Goal: Transaction & Acquisition: Purchase product/service

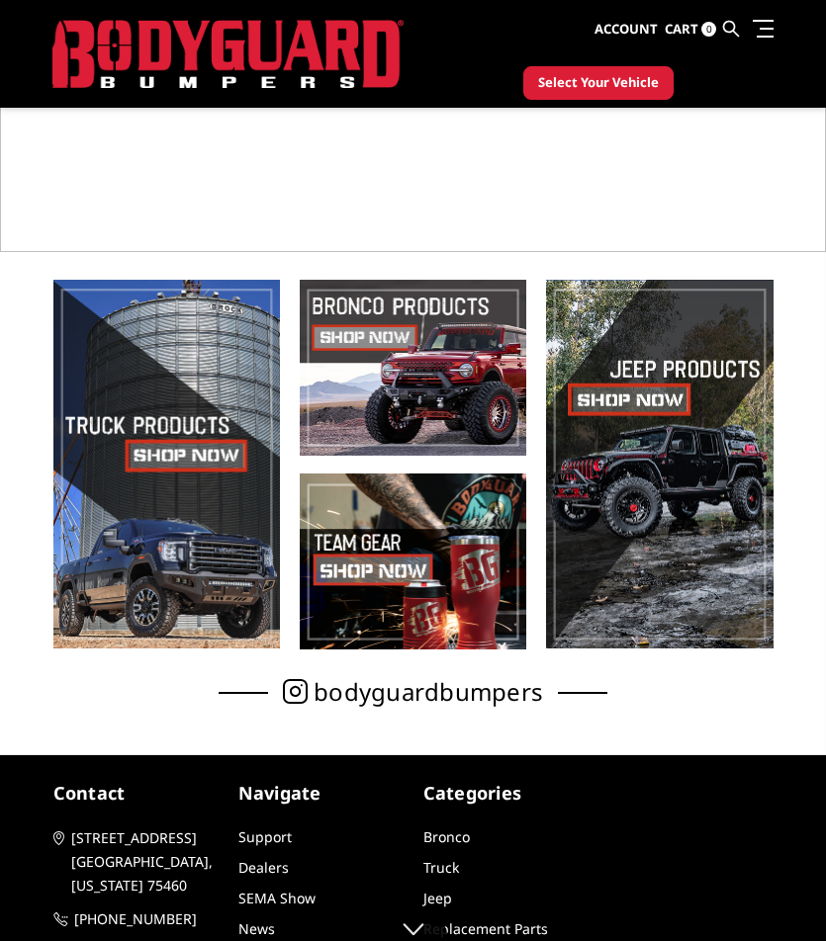
scroll to position [396, 0]
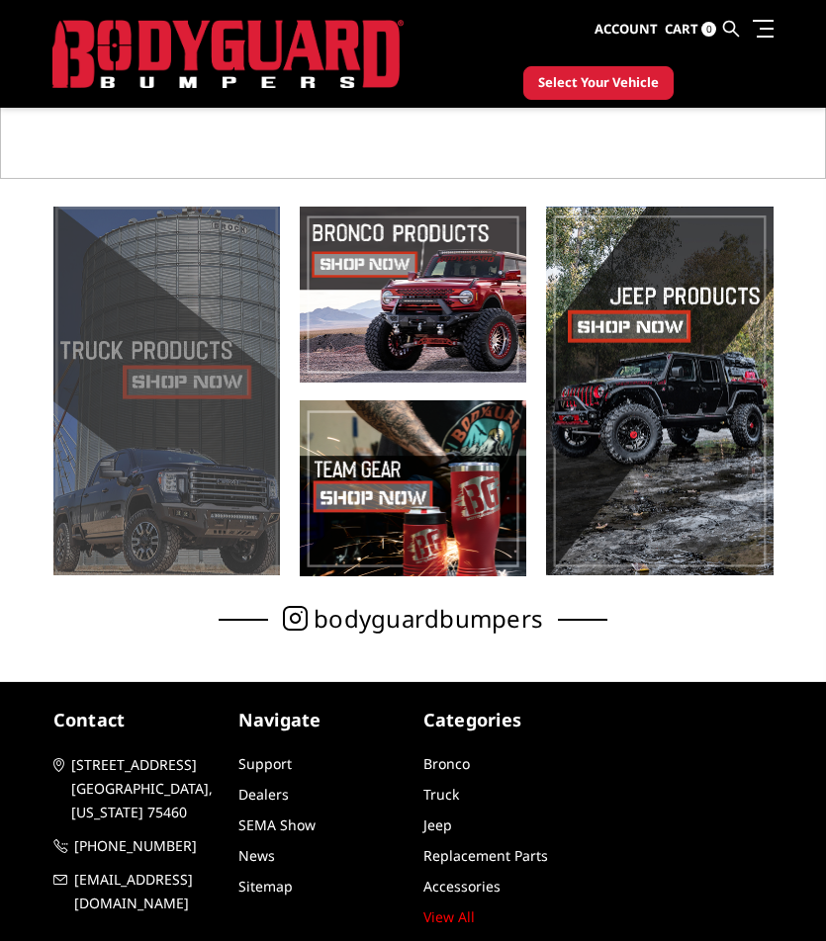
click at [131, 354] on span at bounding box center [166, 391] width 226 height 369
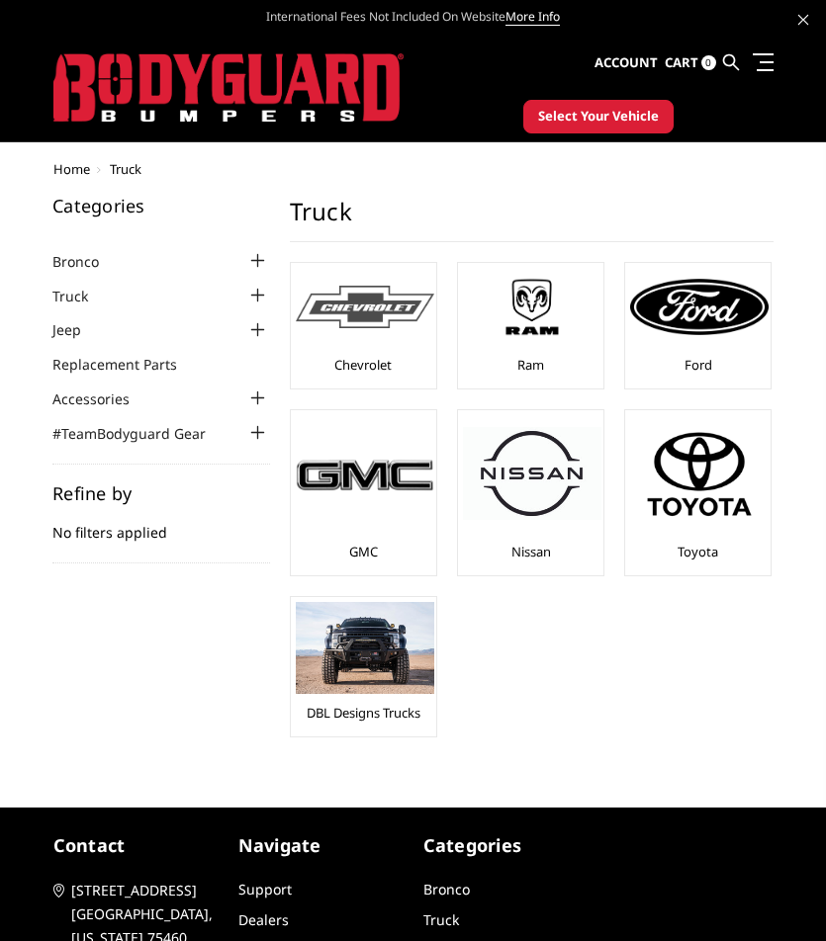
click at [369, 322] on img at bounding box center [365, 307] width 138 height 43
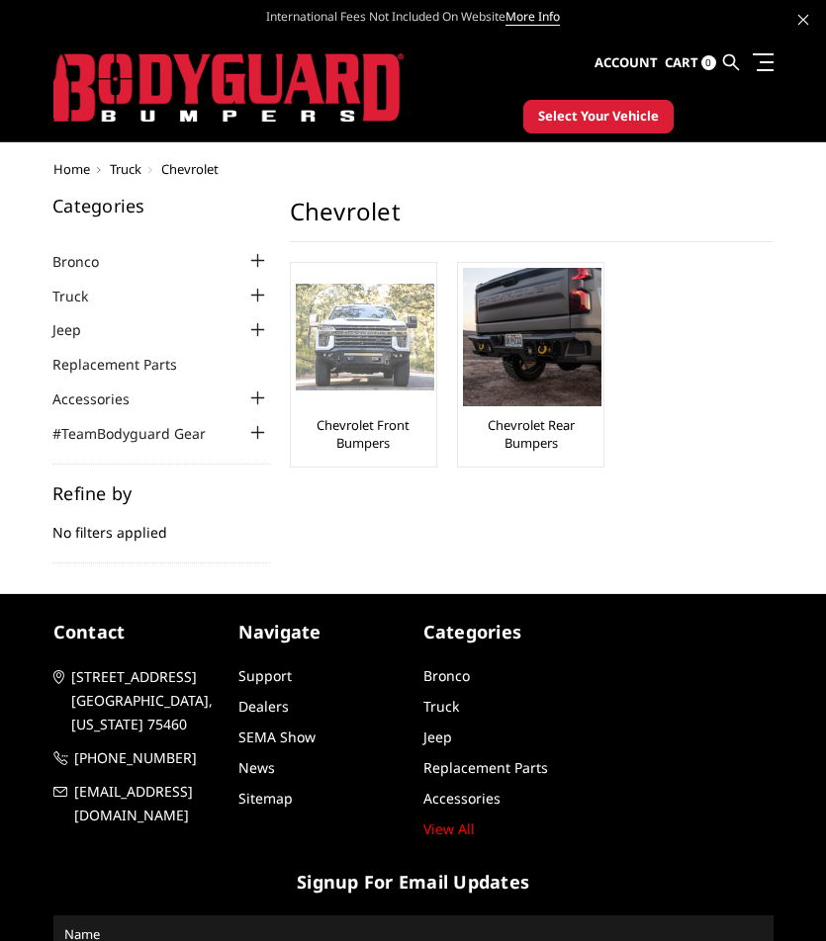
click at [381, 345] on img at bounding box center [365, 337] width 138 height 106
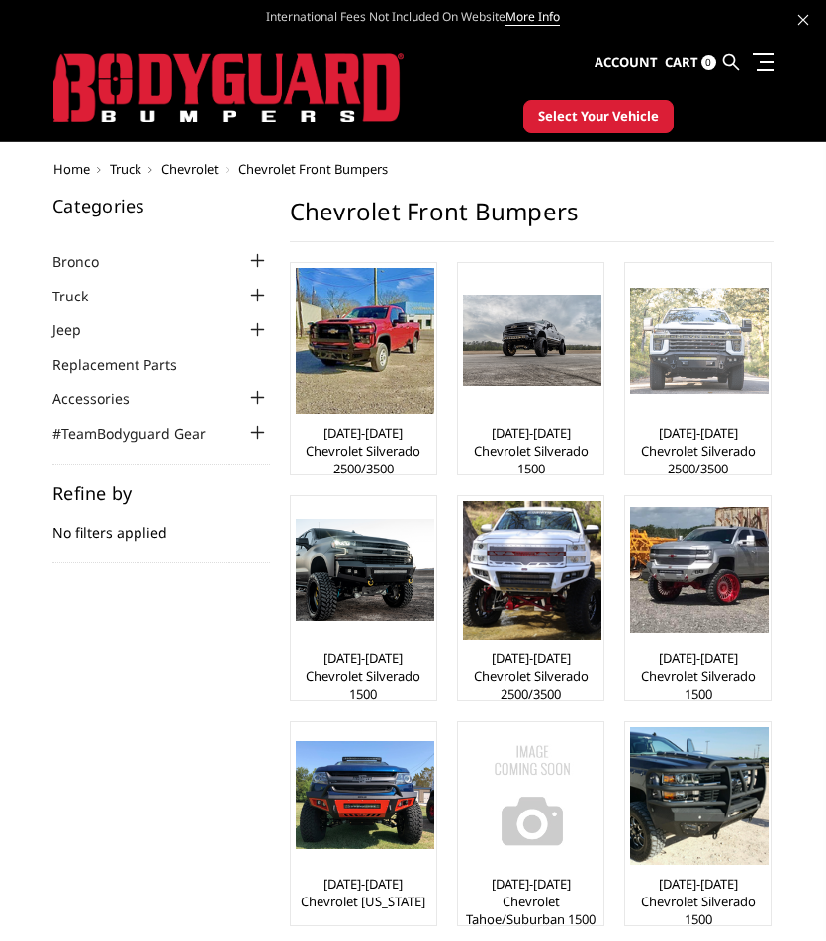
click at [718, 392] on img at bounding box center [699, 341] width 138 height 106
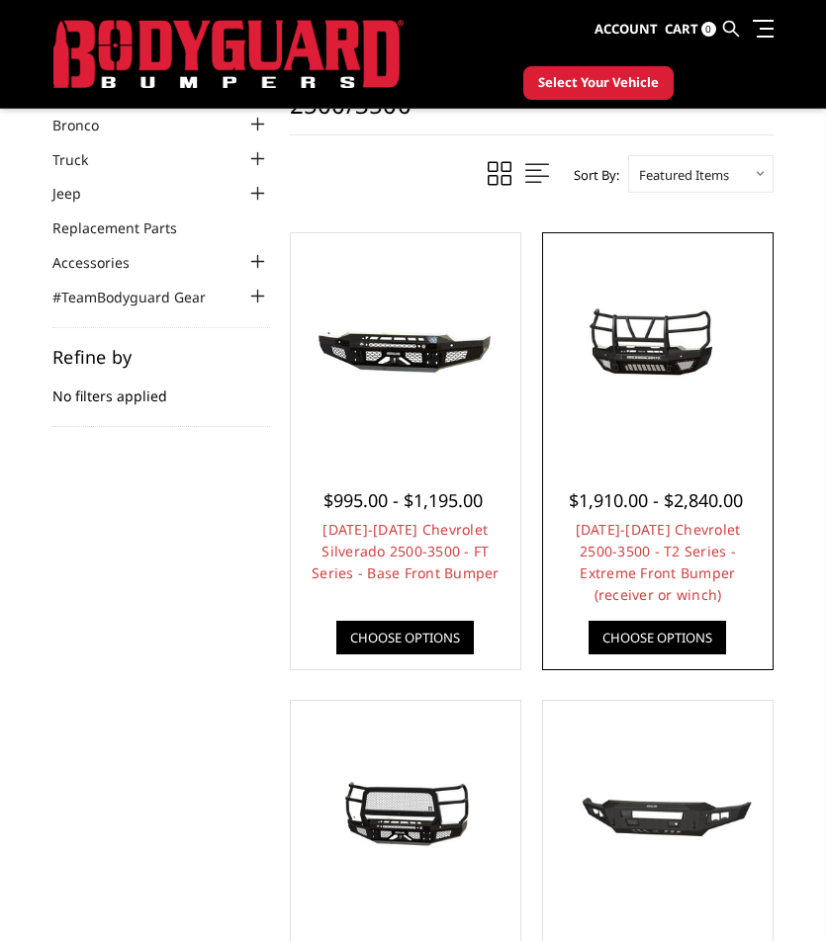
scroll to position [297, 0]
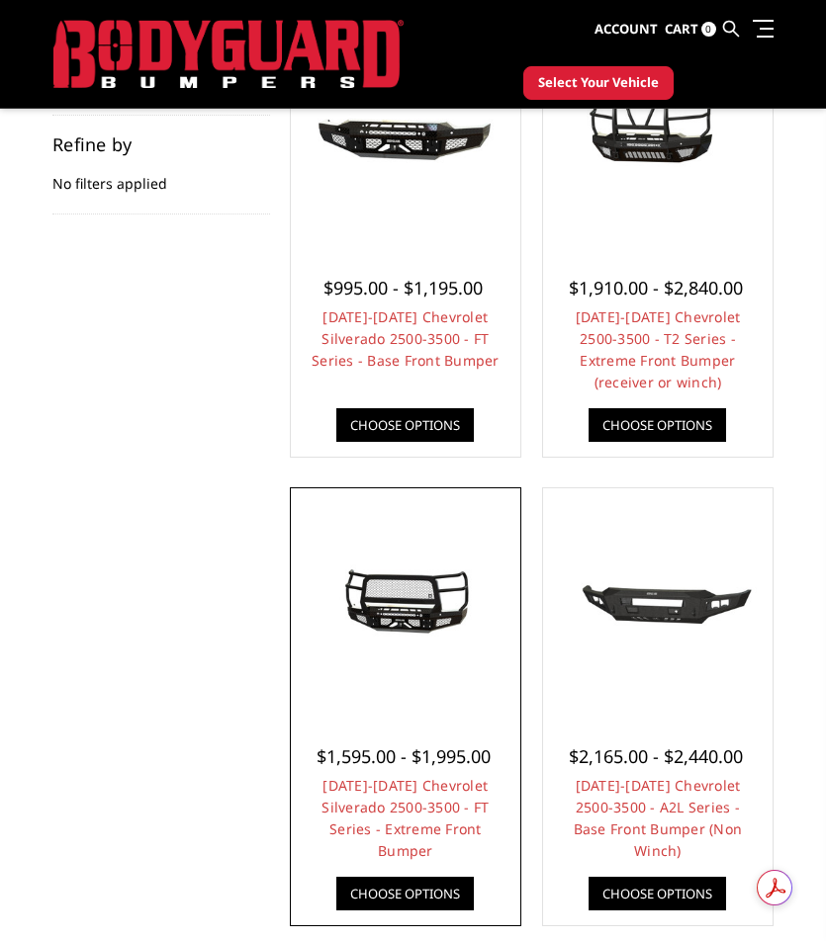
click at [426, 619] on img at bounding box center [406, 603] width 220 height 99
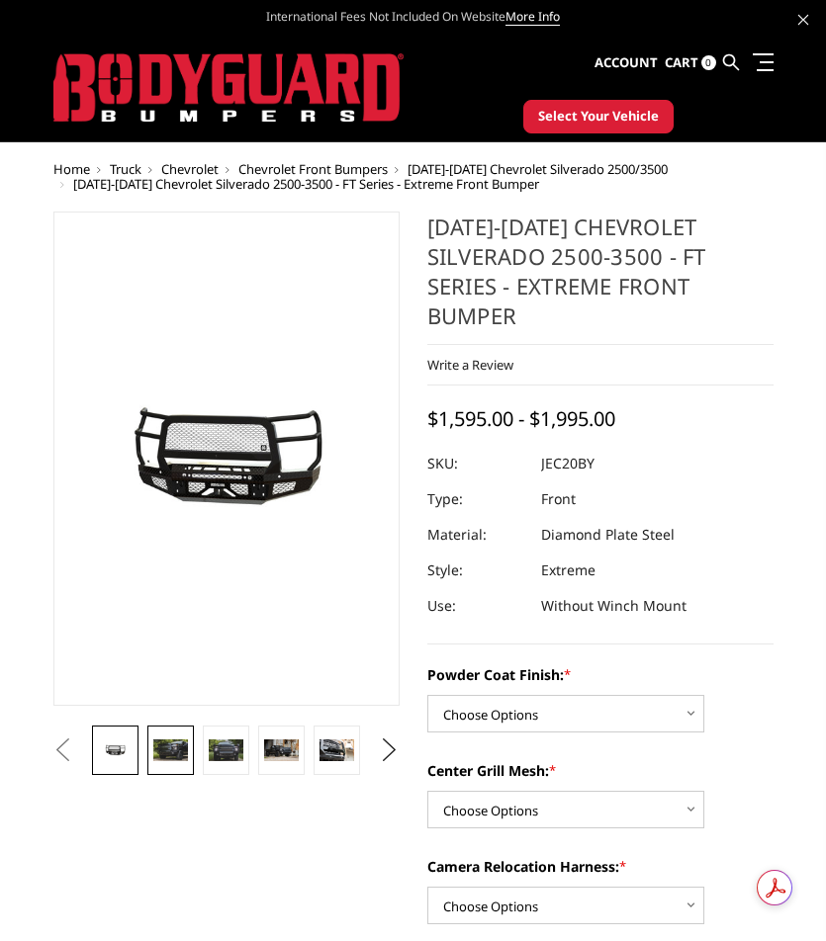
click at [174, 767] on link at bounding box center [169, 750] width 45 height 49
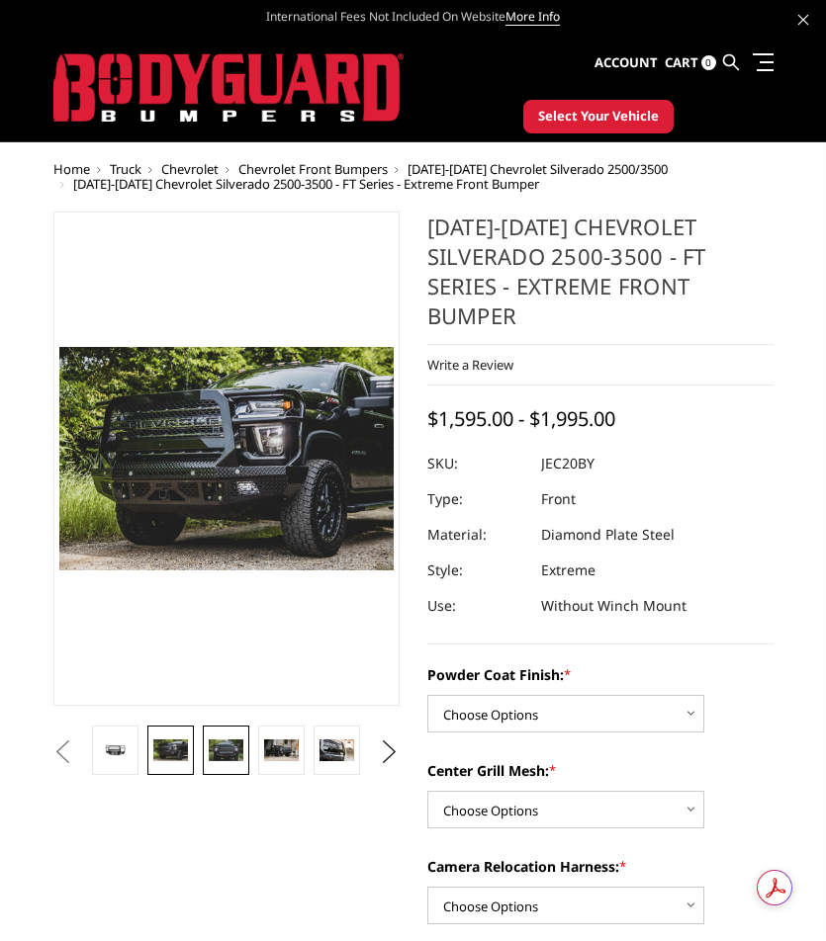
click at [230, 759] on img at bounding box center [226, 751] width 34 height 23
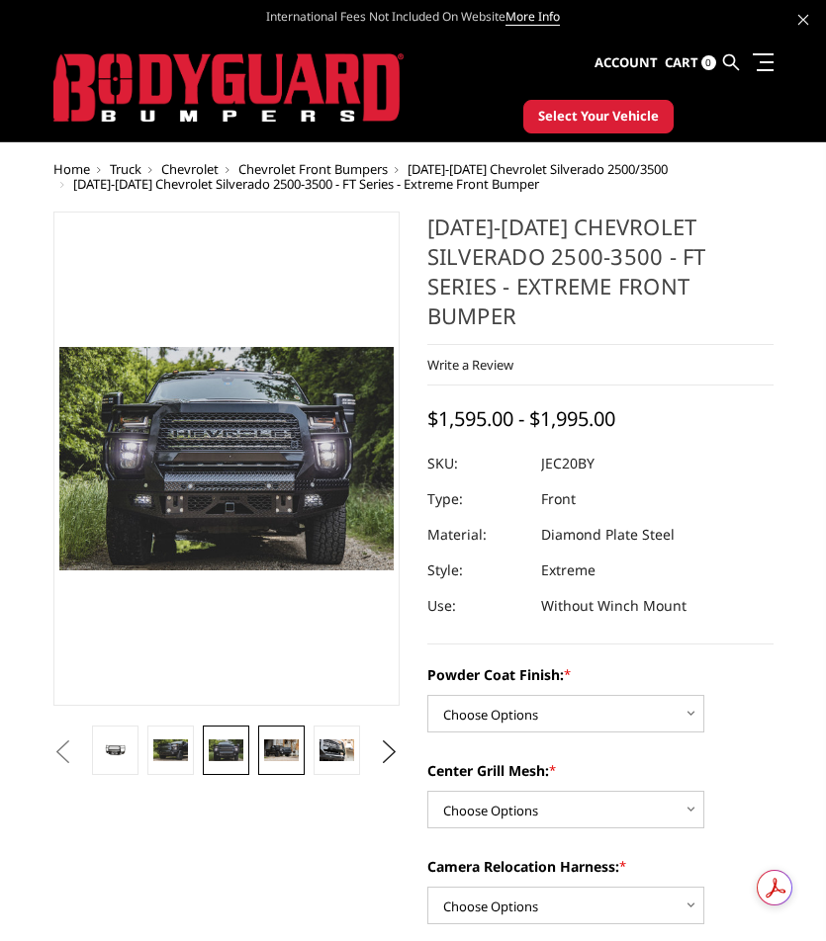
click at [276, 755] on img at bounding box center [281, 751] width 34 height 23
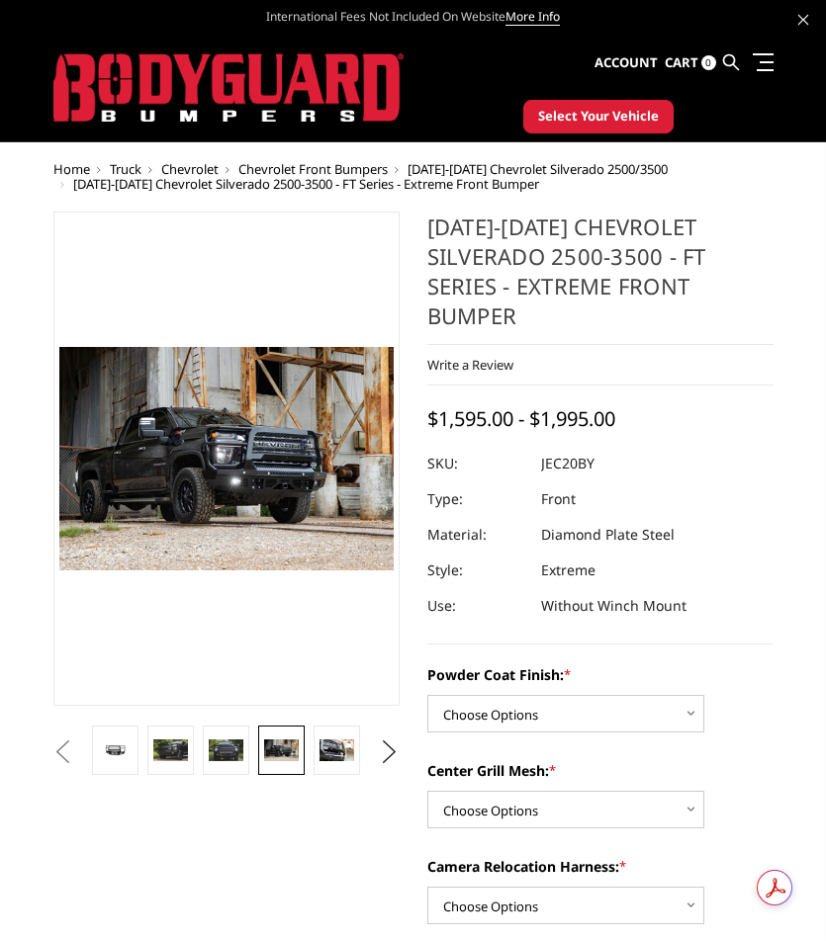
click at [78, 761] on button "Previous" at bounding box center [63, 753] width 30 height 30
click at [105, 772] on link at bounding box center [114, 750] width 45 height 49
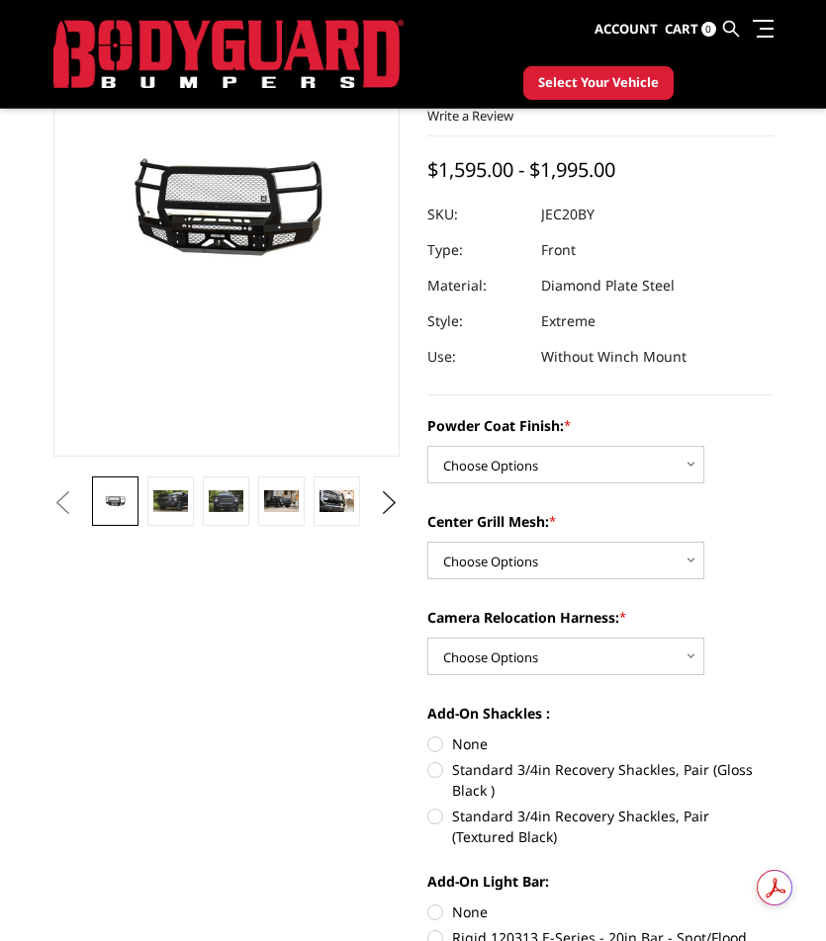
scroll to position [198, 0]
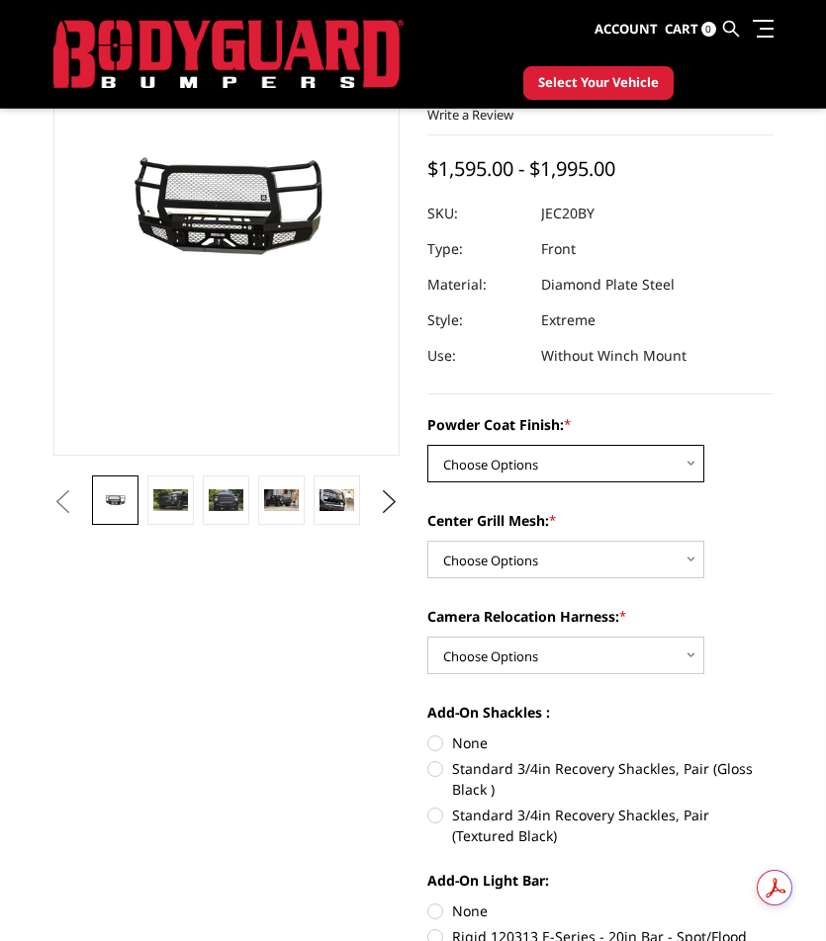
click at [545, 477] on select "Choose Options Bare Metal Gloss Black Powder Coat Textured Black Powder Coat" at bounding box center [565, 464] width 277 height 38
click at [536, 470] on select "Choose Options Bare Metal Gloss Black Powder Coat Textured Black Powder Coat" at bounding box center [565, 464] width 277 height 38
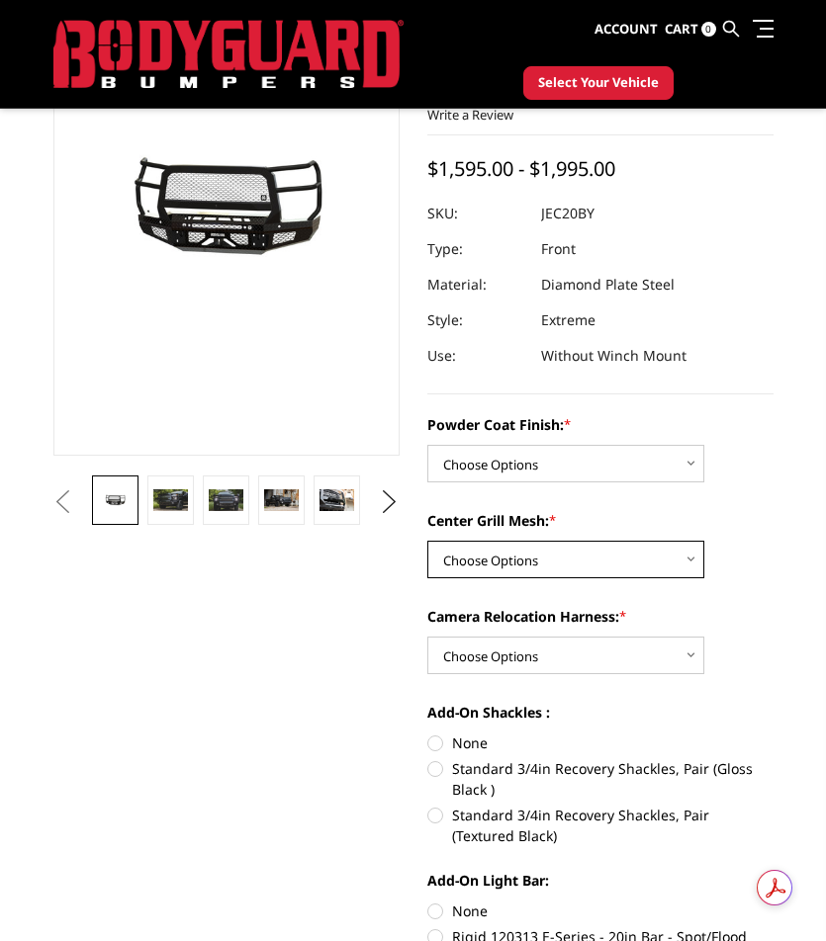
click at [521, 557] on select "Choose Options WITH Expanded Metal in Center Grill WITHOUT Expanded Metal in Ce…" at bounding box center [565, 560] width 277 height 38
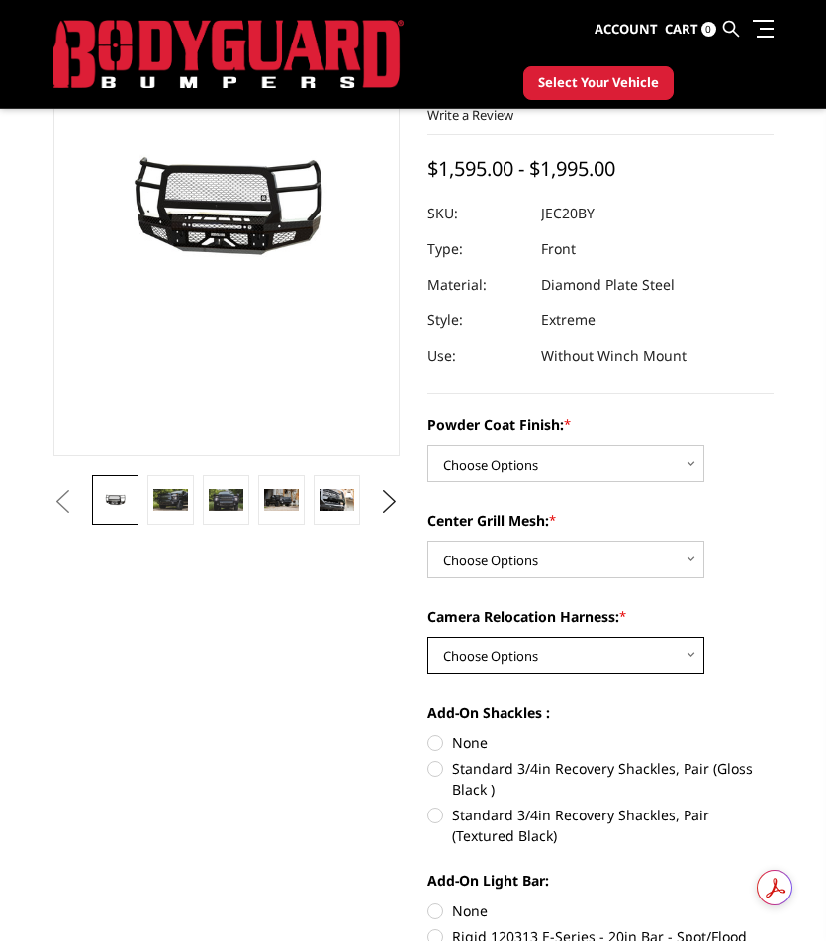
click at [517, 644] on select "Choose Options WITH Camera Relocation Harness WITHOUT Camera Relocation Harness" at bounding box center [565, 656] width 277 height 38
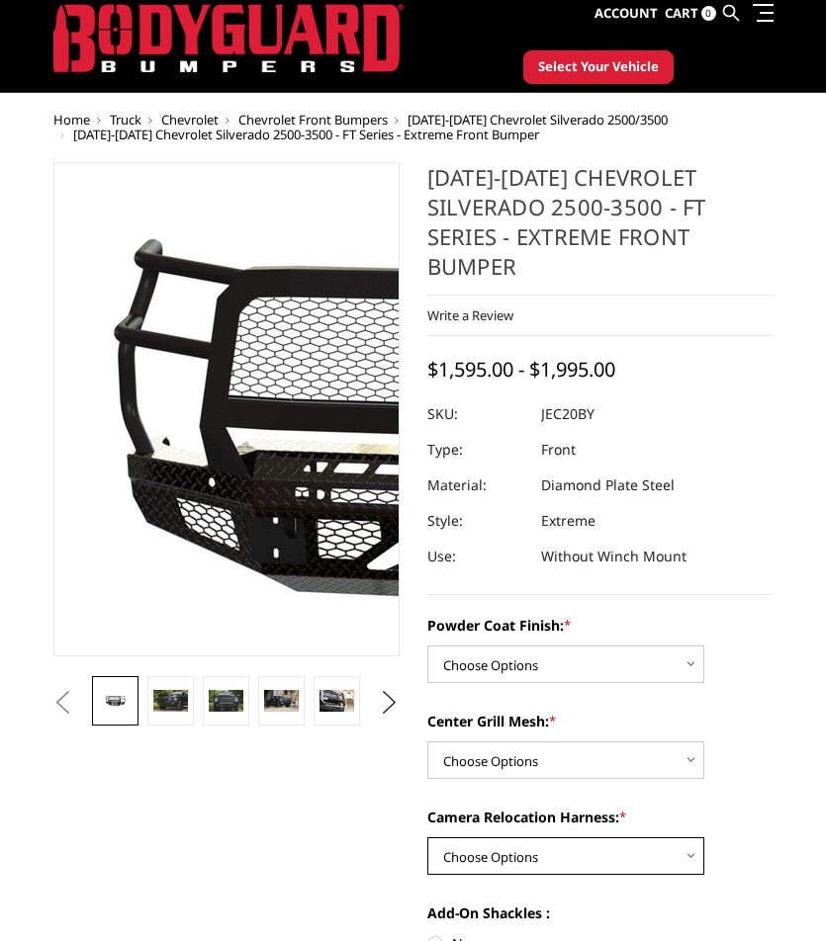
scroll to position [0, 0]
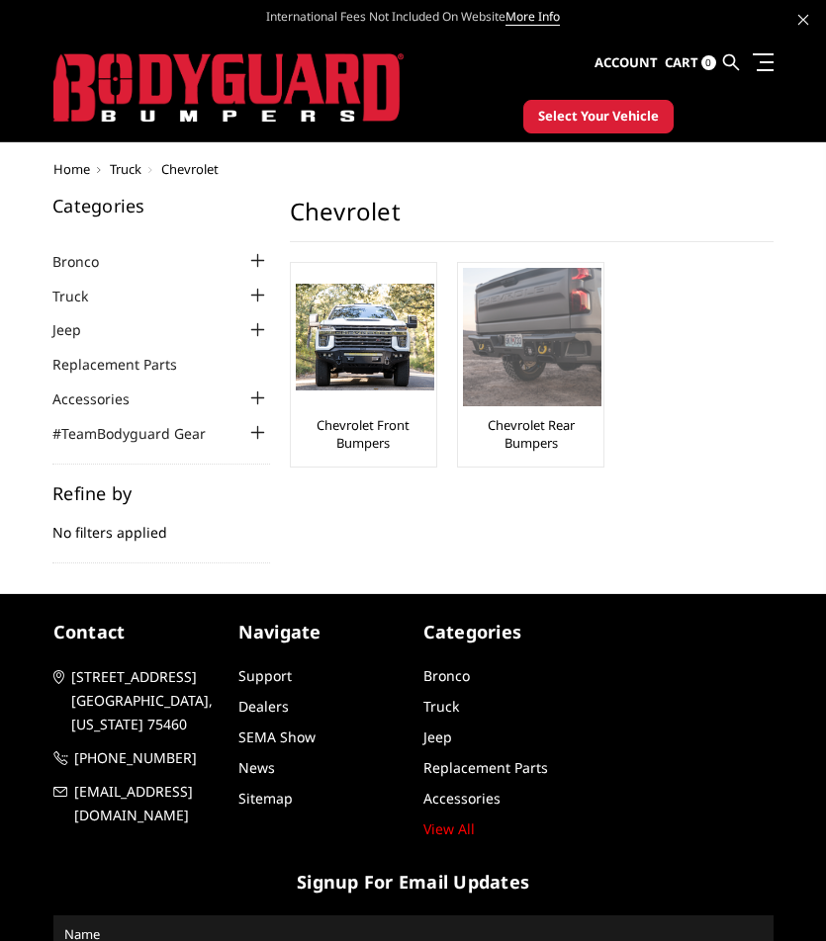
click at [510, 338] on img at bounding box center [532, 337] width 138 height 138
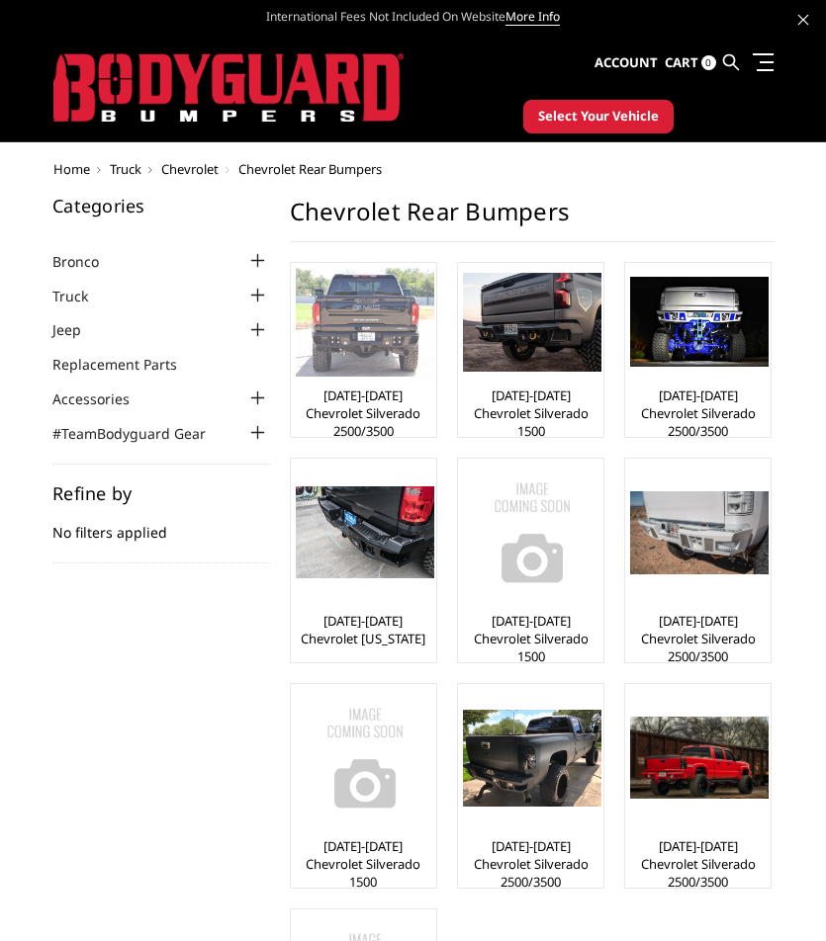
click at [395, 374] on img at bounding box center [365, 322] width 138 height 109
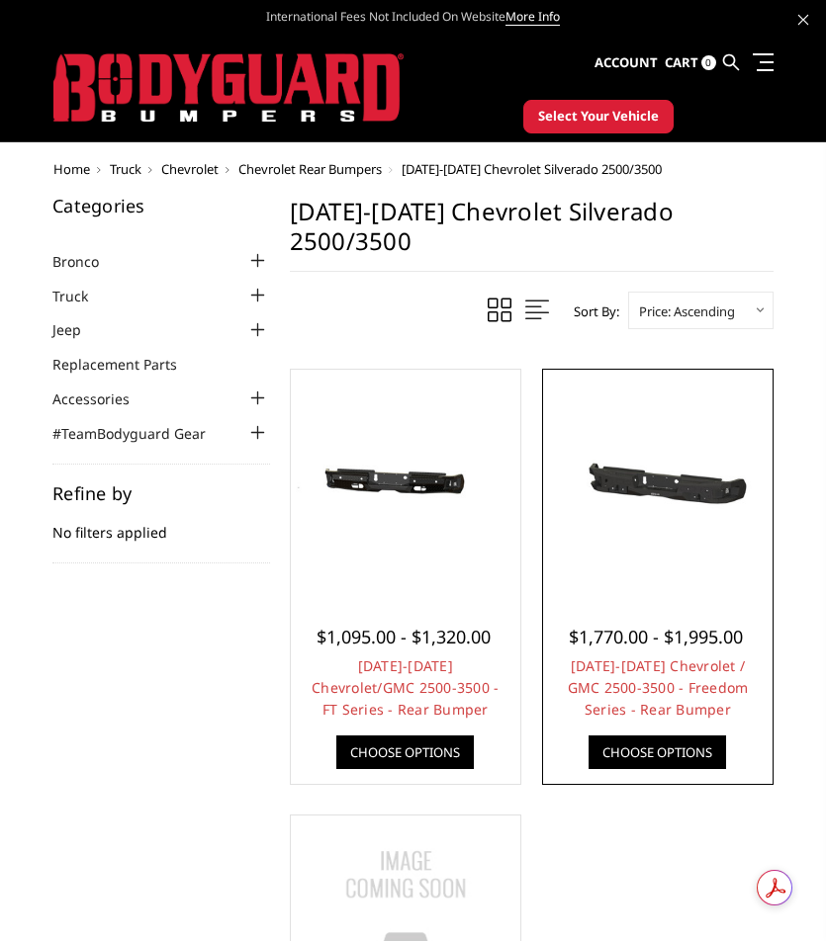
click at [619, 511] on div at bounding box center [658, 485] width 220 height 220
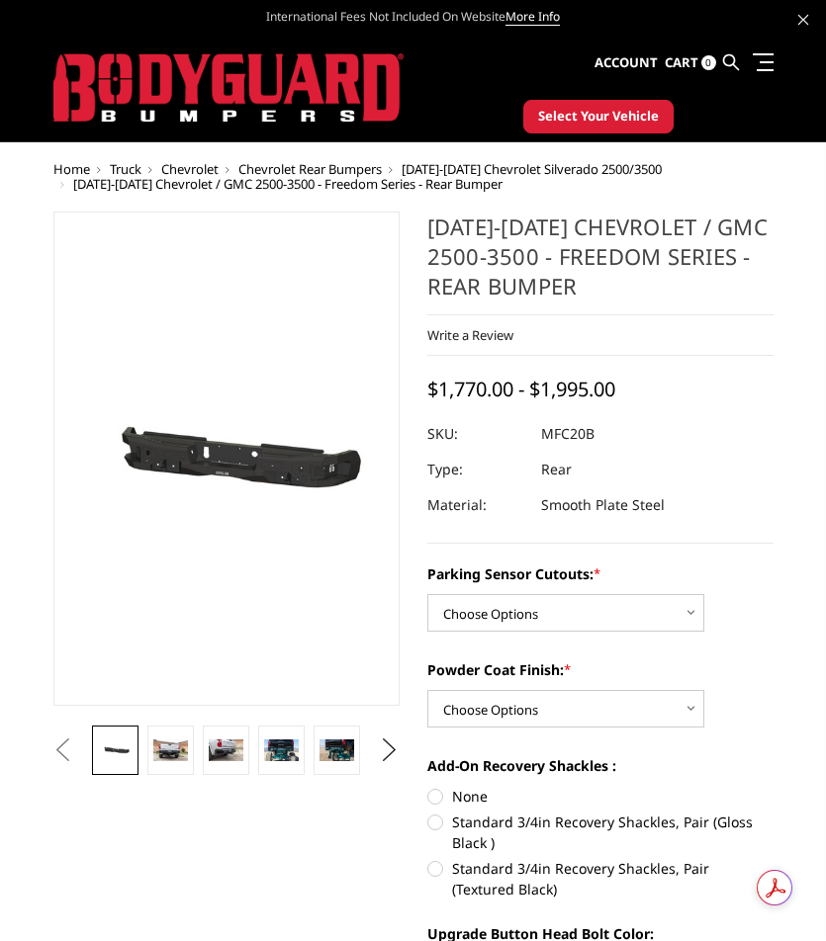
click at [238, 438] on img at bounding box center [194, 464] width 1266 height 602
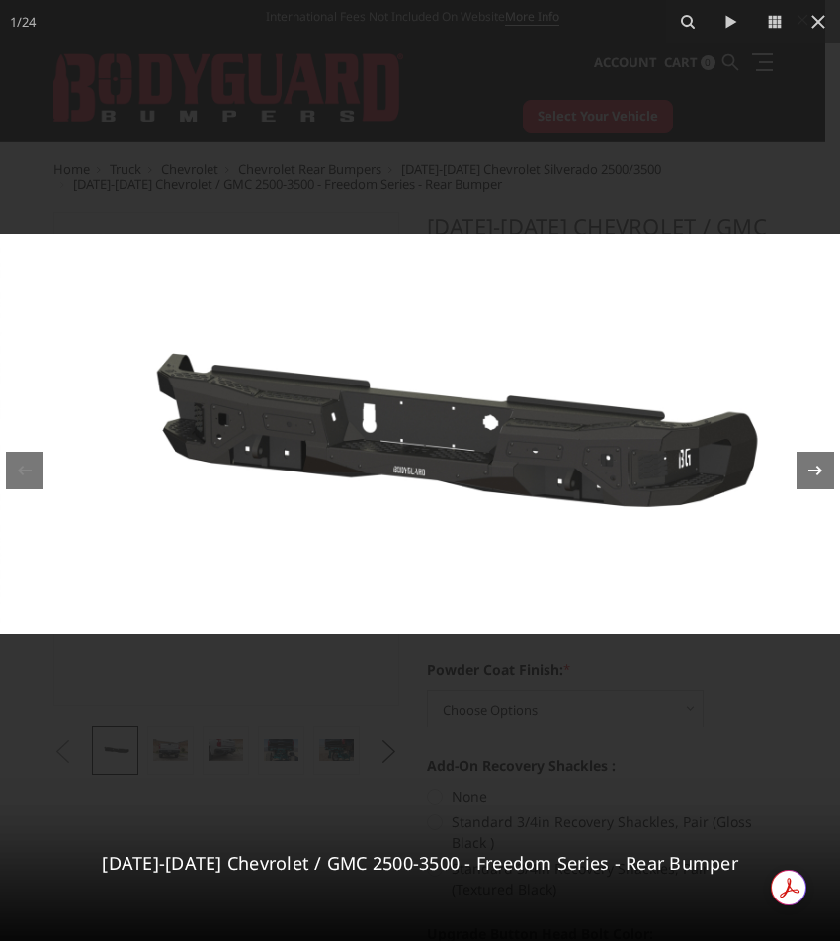
click at [810, 473] on icon at bounding box center [816, 471] width 24 height 24
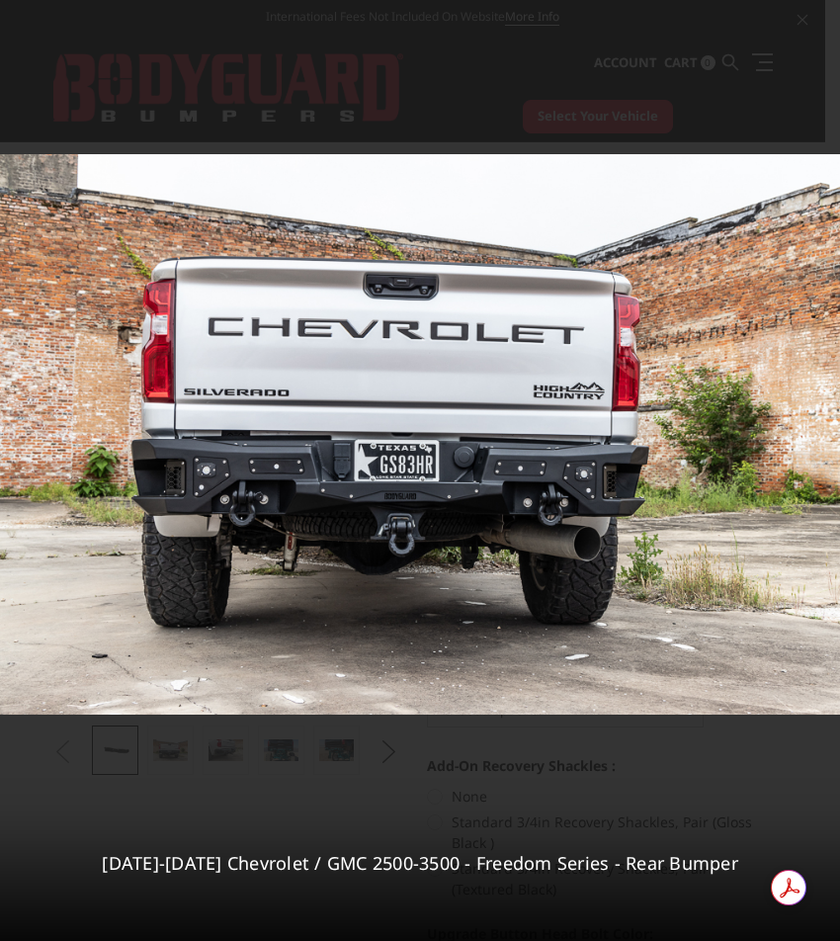
click at [810, 473] on div "2 / 24 2020-2025 Chevrolet / GMC 2500-3500 - Freedom Series - Rear Bumper" at bounding box center [420, 470] width 840 height 941
click at [812, 471] on icon at bounding box center [816, 471] width 14 height 10
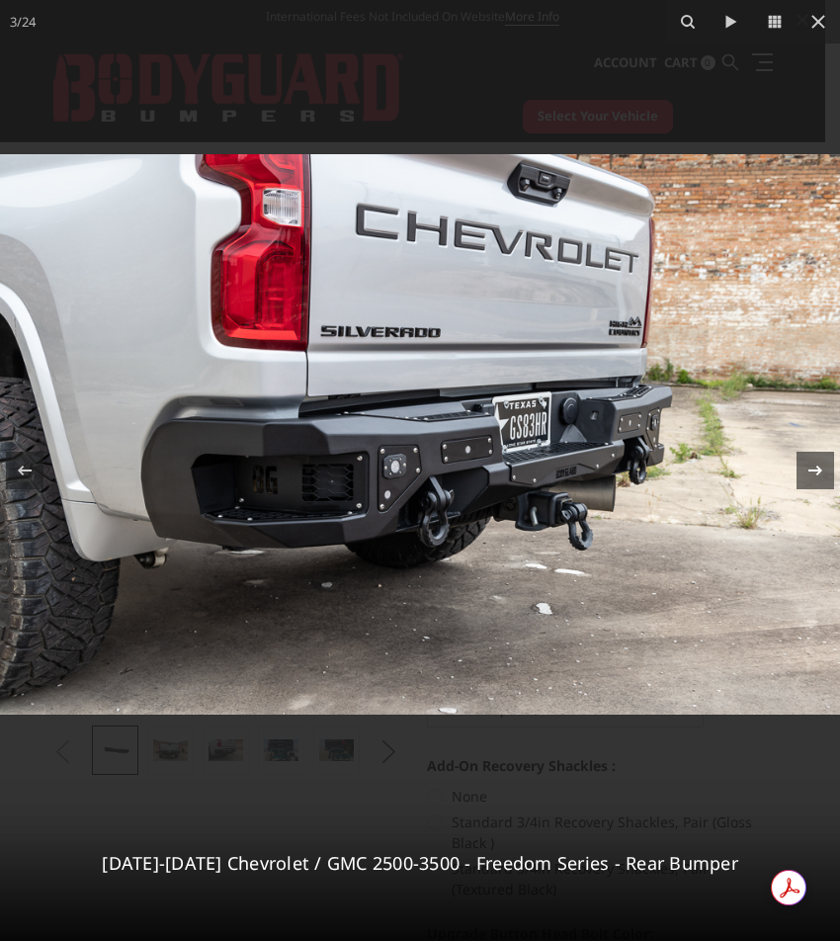
click at [812, 470] on icon at bounding box center [816, 471] width 24 height 24
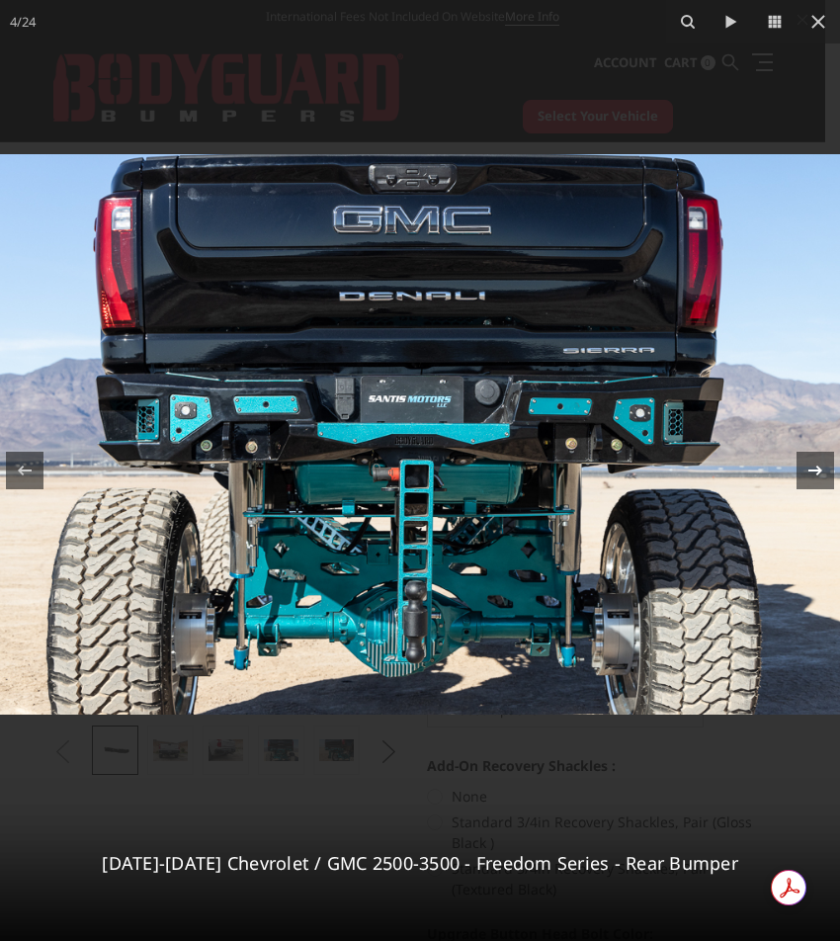
click at [814, 467] on icon at bounding box center [816, 471] width 24 height 24
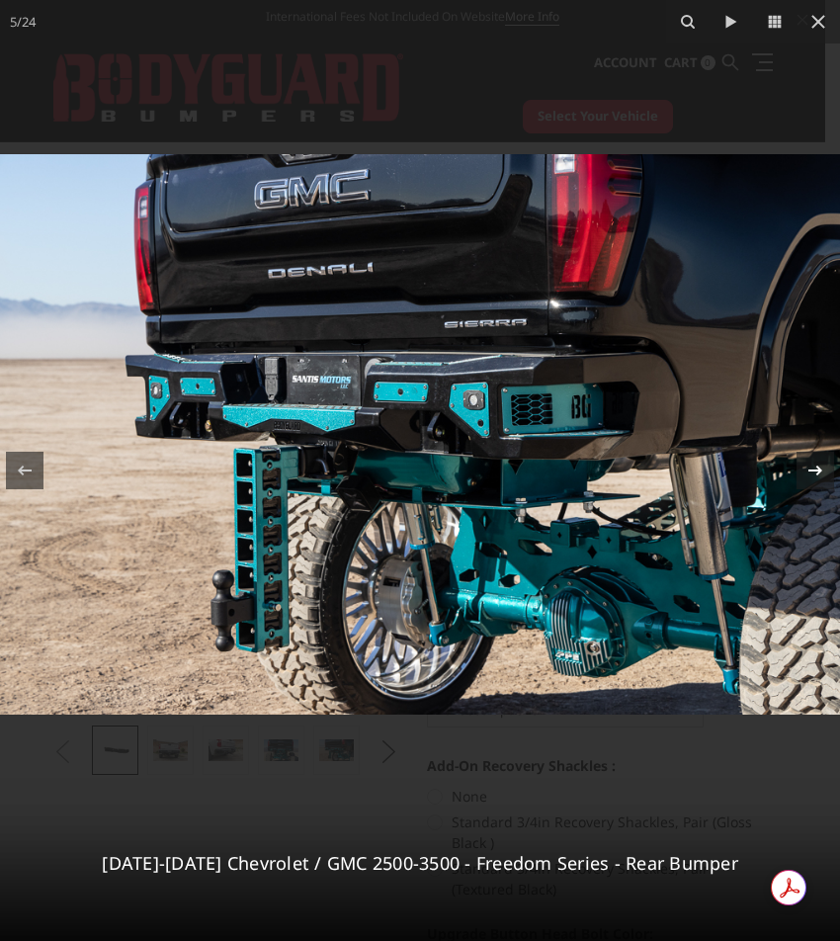
click at [814, 467] on icon at bounding box center [816, 471] width 24 height 24
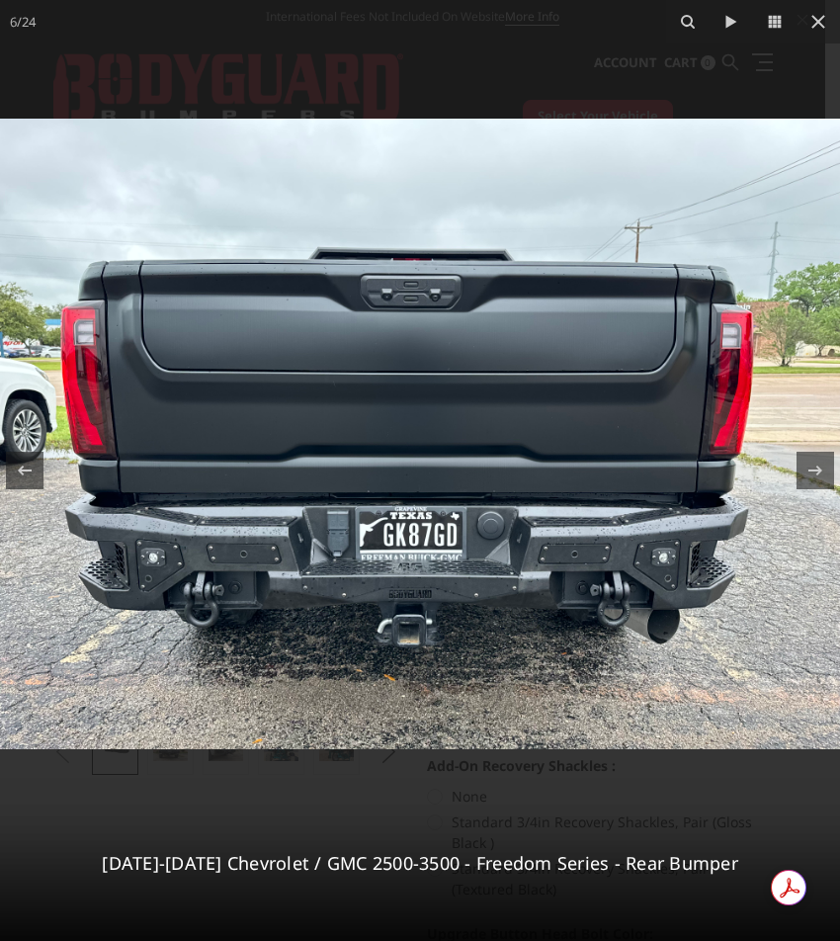
drag, startPoint x: 28, startPoint y: 459, endPoint x: 51, endPoint y: 419, distance: 46.1
click at [28, 459] on icon at bounding box center [25, 471] width 24 height 24
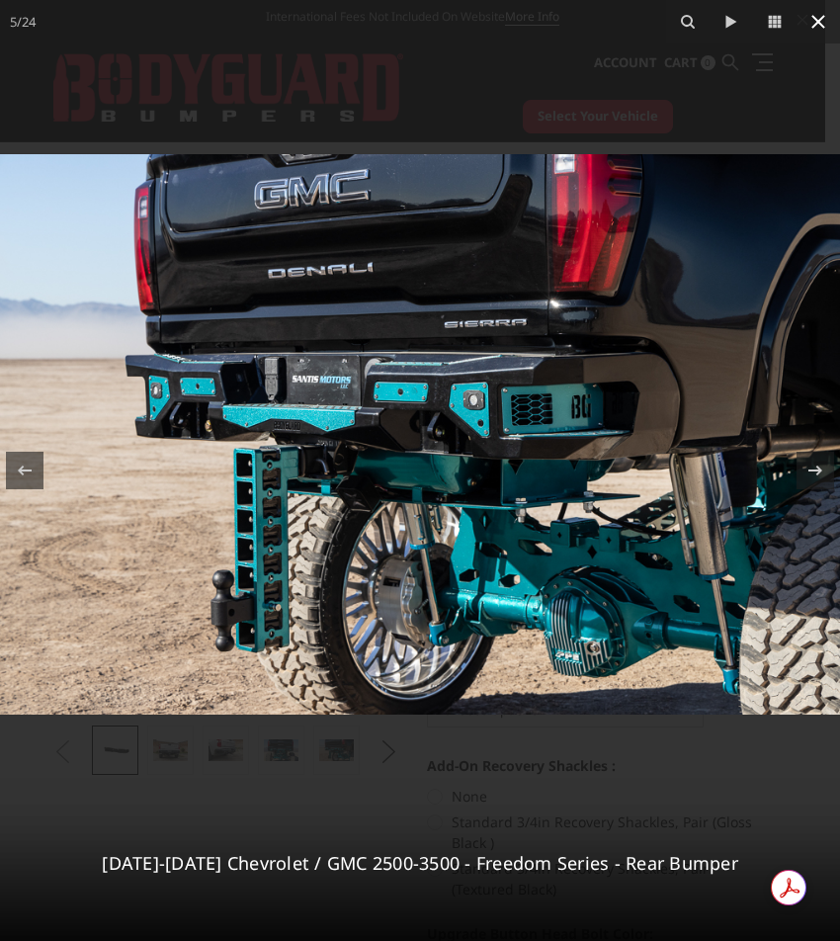
click at [803, 13] on button at bounding box center [819, 22] width 44 height 44
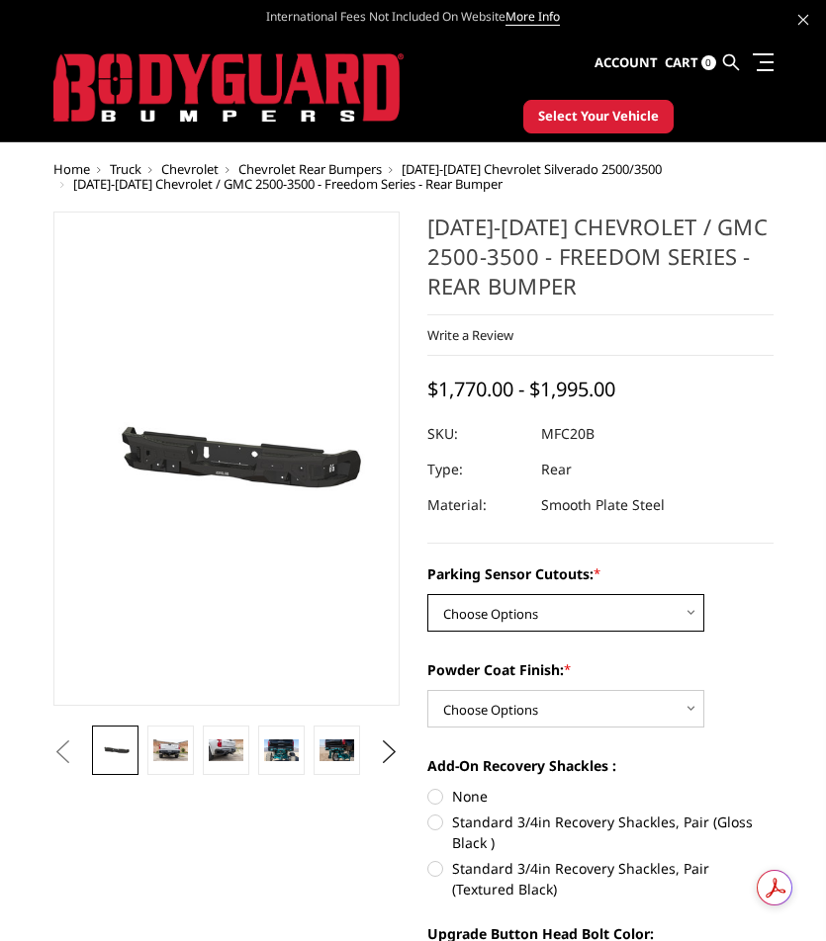
click at [563, 616] on select "Choose Options No - Without Parking Sensor Cutouts Yes - With Parking Sensor Cu…" at bounding box center [565, 613] width 277 height 38
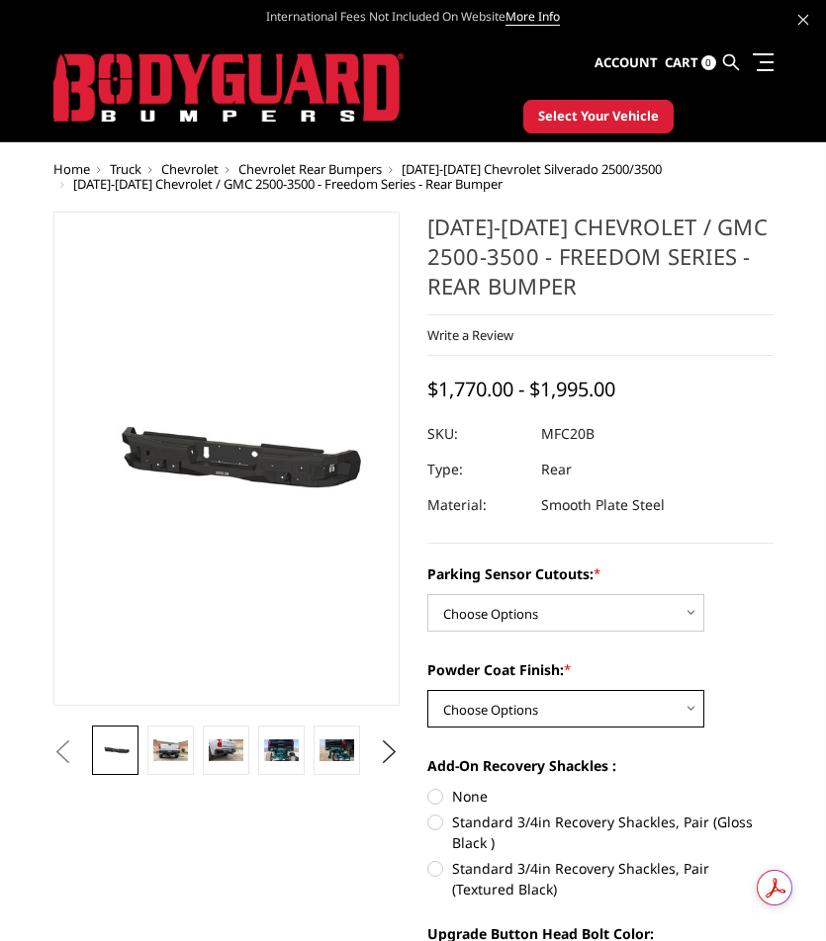
click at [543, 722] on select "Choose Options Bare Metal Texture Black Powder Coat" at bounding box center [565, 709] width 277 height 38
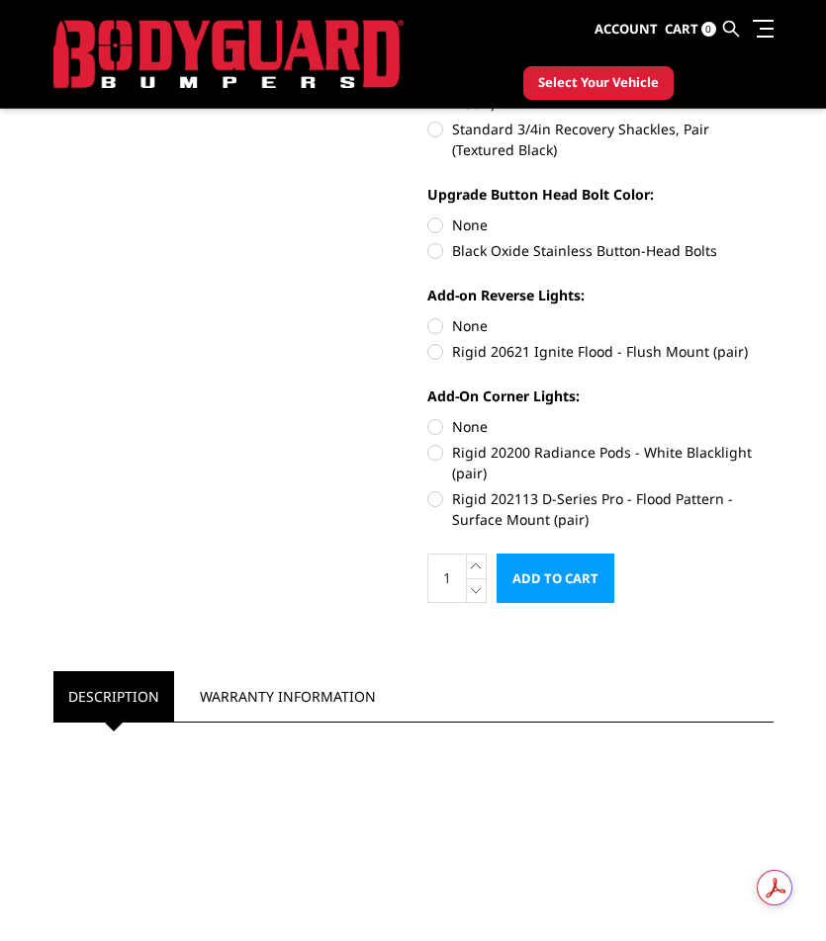
scroll to position [692, 0]
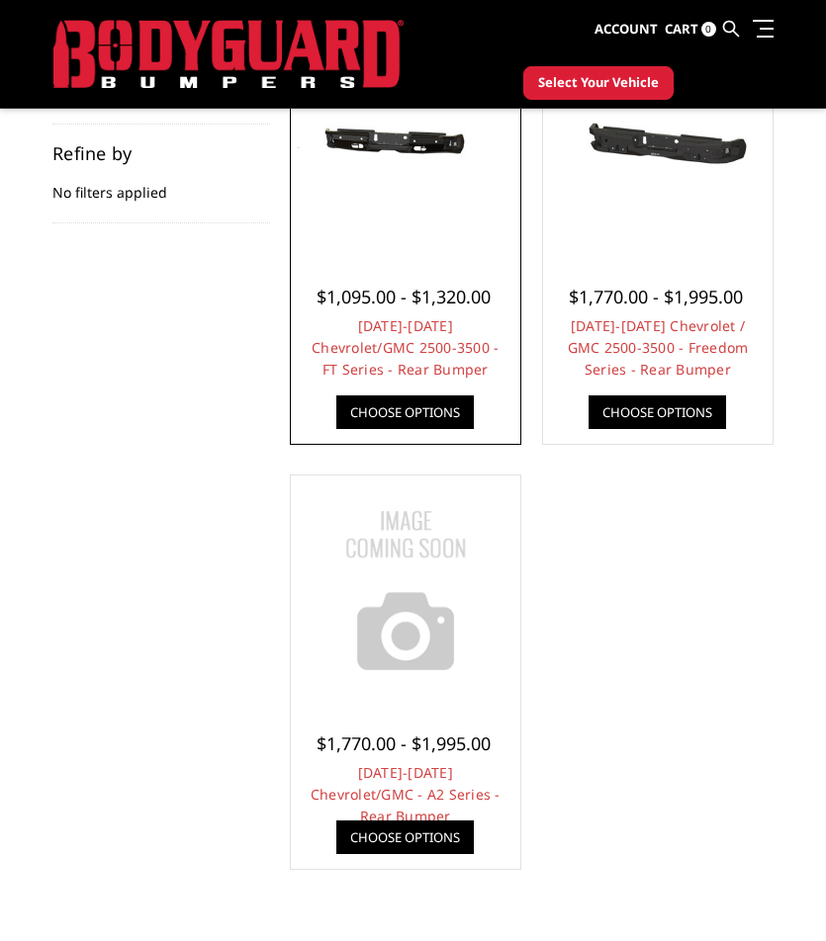
scroll to position [396, 0]
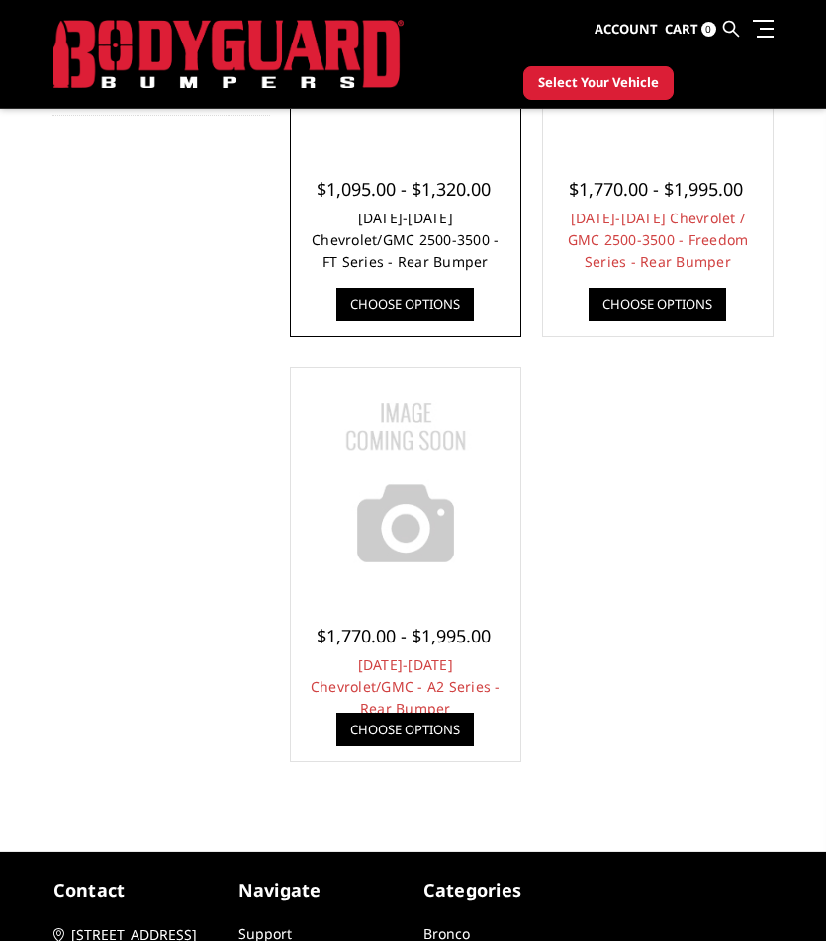
click at [391, 215] on link "[DATE]-[DATE] Chevrolet/GMC 2500-3500 - FT Series - Rear Bumper" at bounding box center [404, 240] width 187 height 62
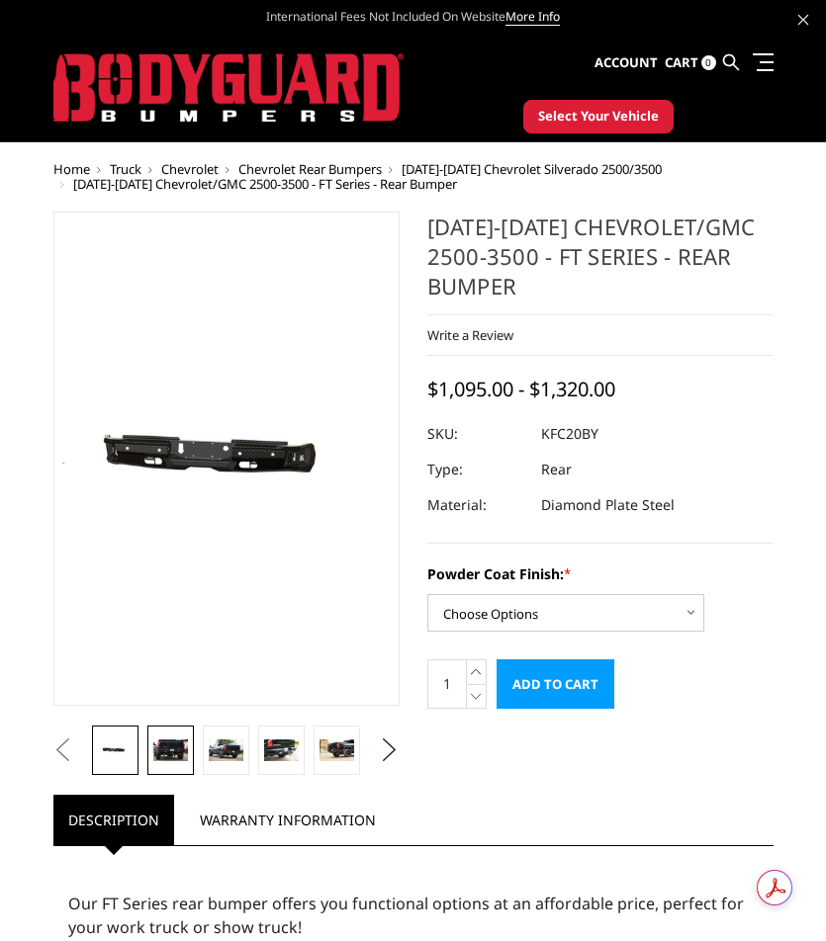
click at [189, 767] on link at bounding box center [169, 750] width 45 height 49
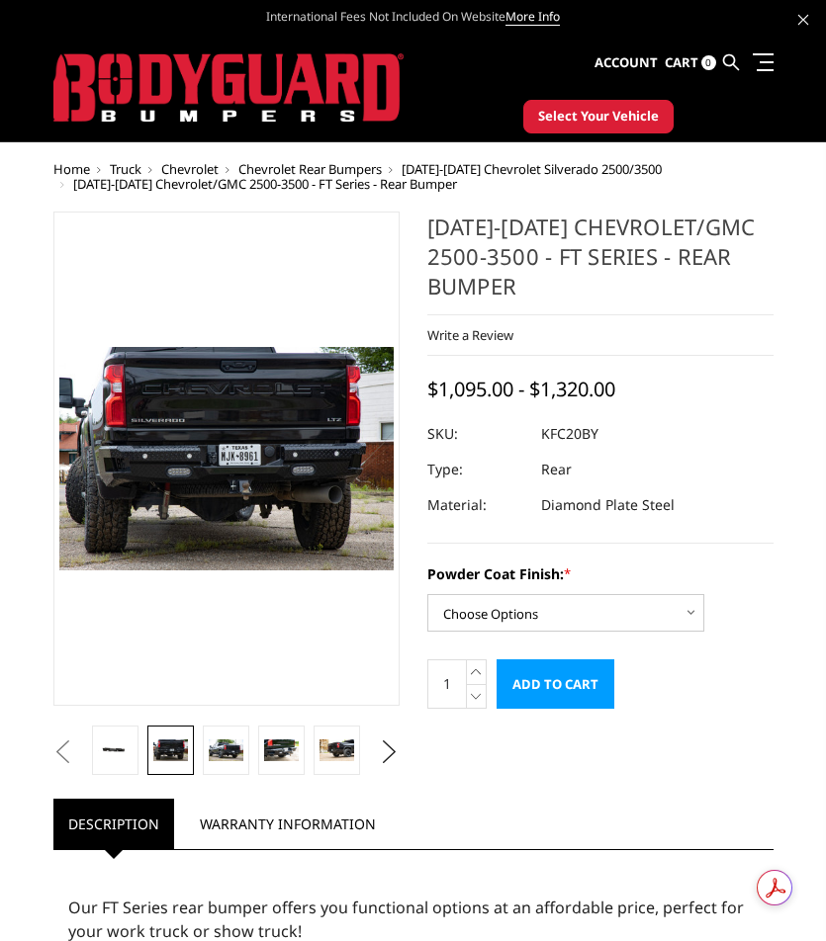
click at [78, 755] on button "Previous" at bounding box center [63, 753] width 30 height 30
click at [78, 745] on button "Previous" at bounding box center [63, 753] width 30 height 30
